Goal: Task Accomplishment & Management: Use online tool/utility

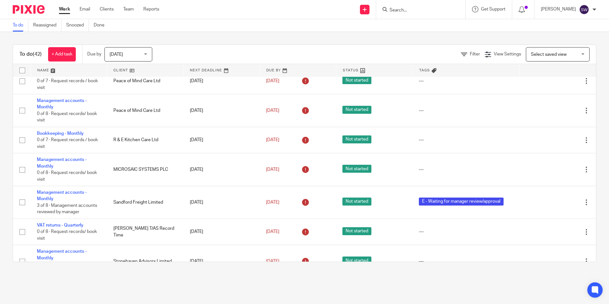
scroll to position [828, 0]
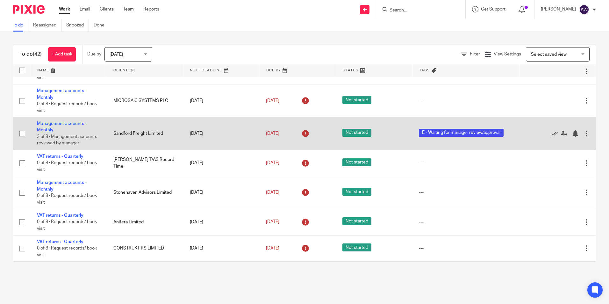
click at [53, 127] on td "Management accounts - Monthly 3 of 8 · Management accounts reviewed by manager" at bounding box center [69, 133] width 76 height 33
click at [52, 126] on link "Management accounts - Monthly" at bounding box center [62, 126] width 50 height 11
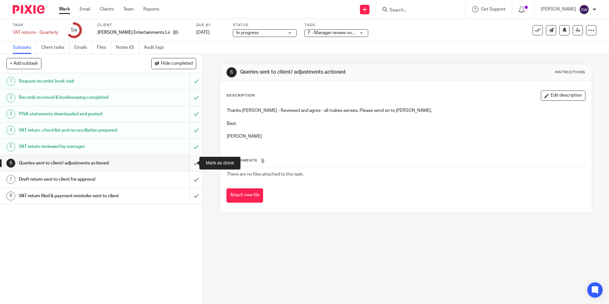
click at [184, 162] on input "submit" at bounding box center [101, 163] width 203 height 16
click at [188, 177] on input "submit" at bounding box center [101, 179] width 203 height 16
drag, startPoint x: 189, startPoint y: 195, endPoint x: 217, endPoint y: 173, distance: 35.3
click at [189, 195] on input "submit" at bounding box center [101, 196] width 203 height 16
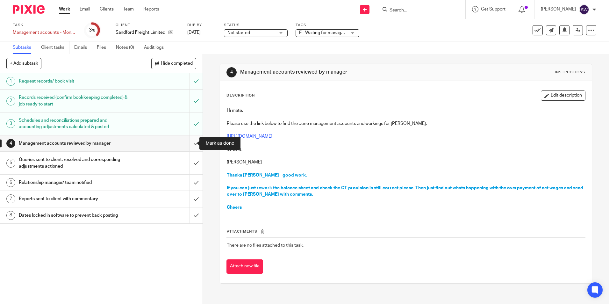
click at [190, 145] on input "submit" at bounding box center [101, 143] width 203 height 16
click at [191, 160] on input "submit" at bounding box center [101, 163] width 203 height 23
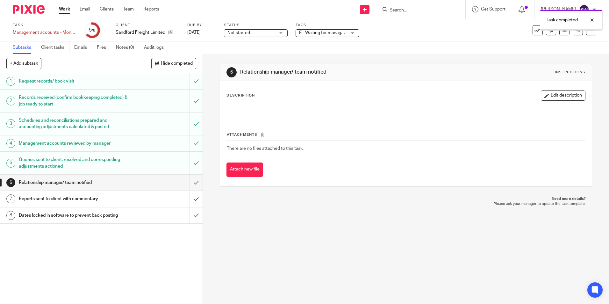
click at [191, 180] on input "submit" at bounding box center [101, 183] width 203 height 16
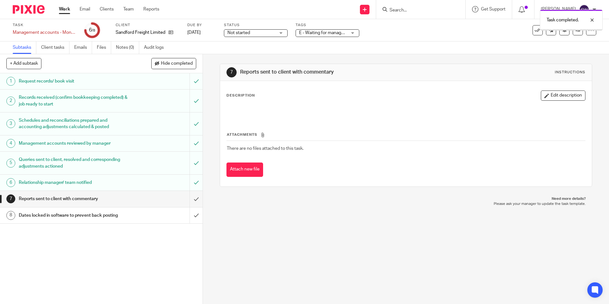
click at [355, 33] on div "E - Waiting for manager review/approval" at bounding box center [328, 33] width 64 height 8
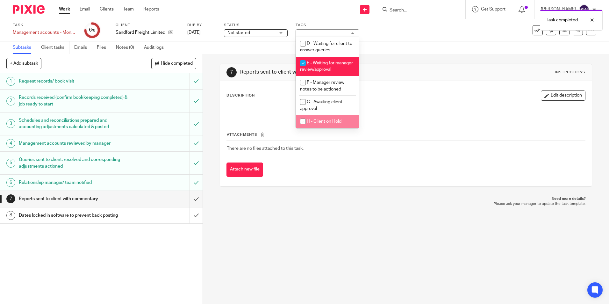
scroll to position [64, 0]
click at [313, 64] on span "E - Waiting for manager review/approval" at bounding box center [326, 66] width 53 height 11
checkbox input "false"
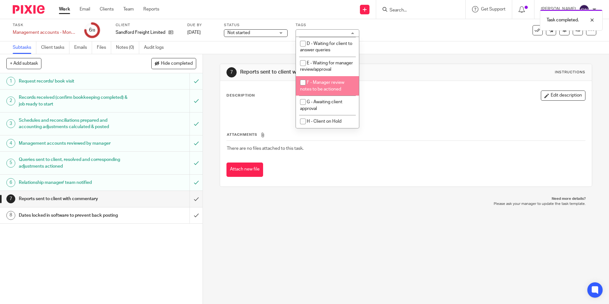
scroll to position [64, 0]
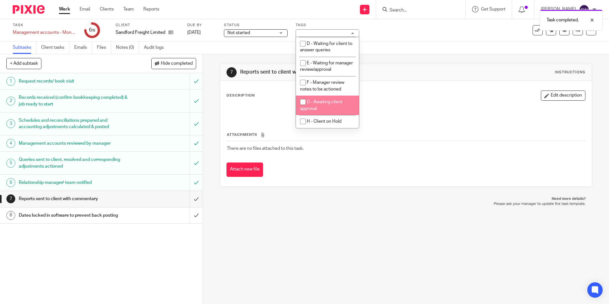
click at [329, 108] on li "G - Awaiting client approval" at bounding box center [327, 105] width 63 height 19
checkbox input "true"
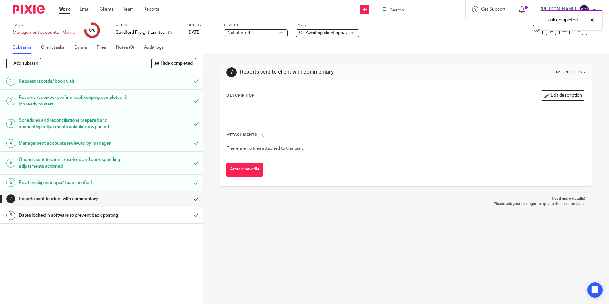
click at [328, 198] on p "Need more details?" at bounding box center [405, 198] width 359 height 5
